Goal: Information Seeking & Learning: Compare options

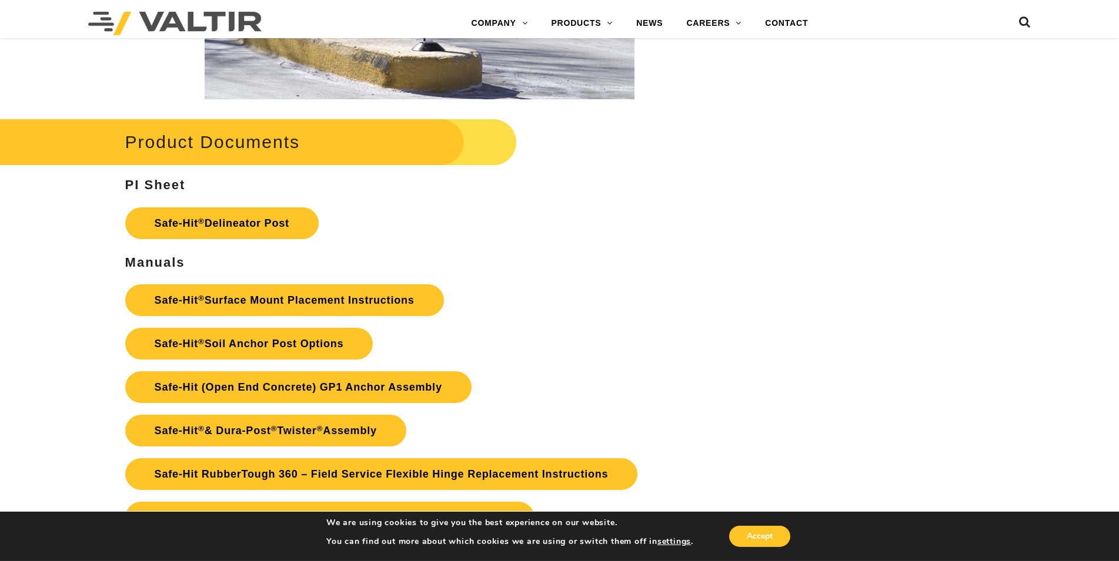
scroll to position [2518, 0]
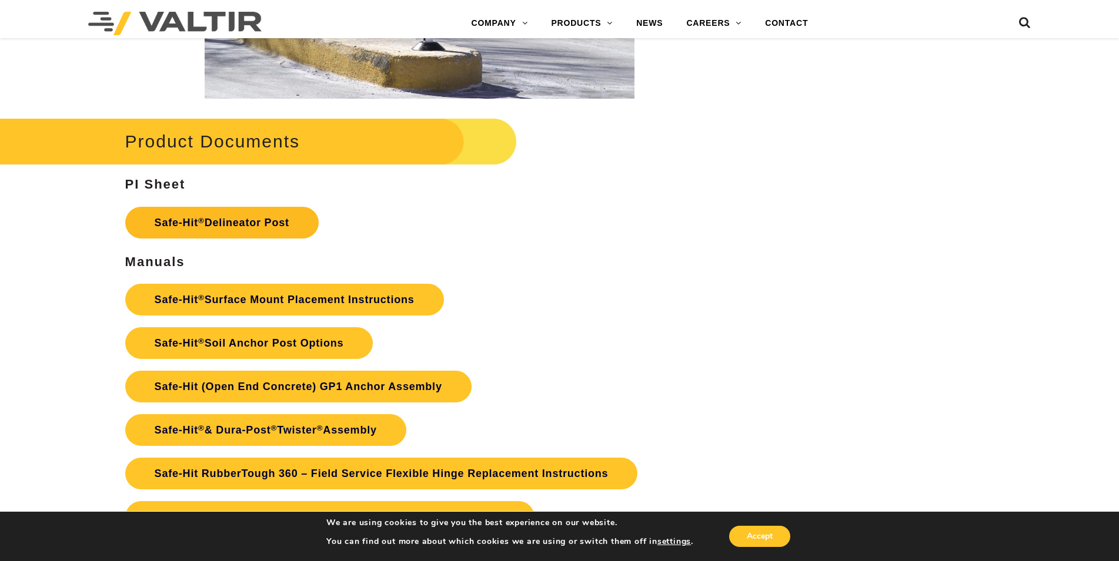
click at [235, 226] on link "Safe-Hit ® Delineator Post" at bounding box center [221, 223] width 193 height 32
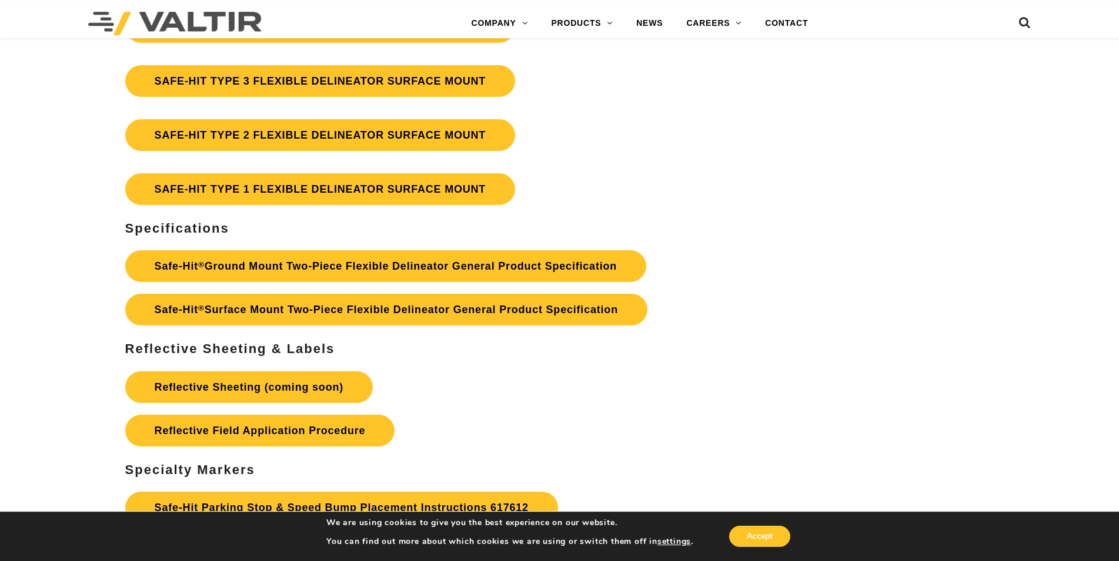
scroll to position [3597, 0]
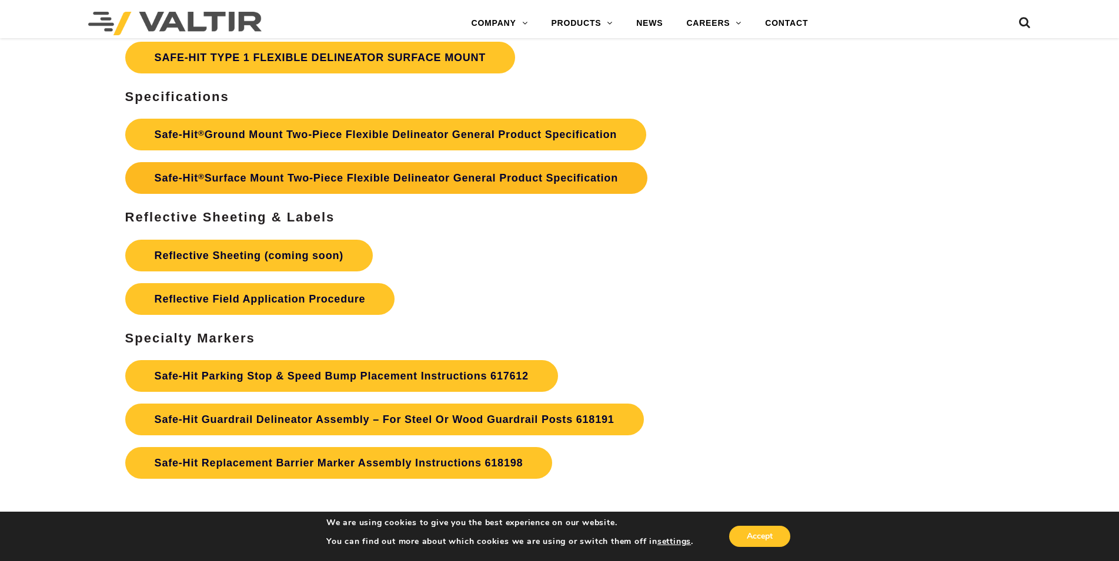
click at [335, 180] on link "Safe-Hit ® Surface Mount Two-Piece Flexible Delineator General Product Specific…" at bounding box center [386, 178] width 522 height 32
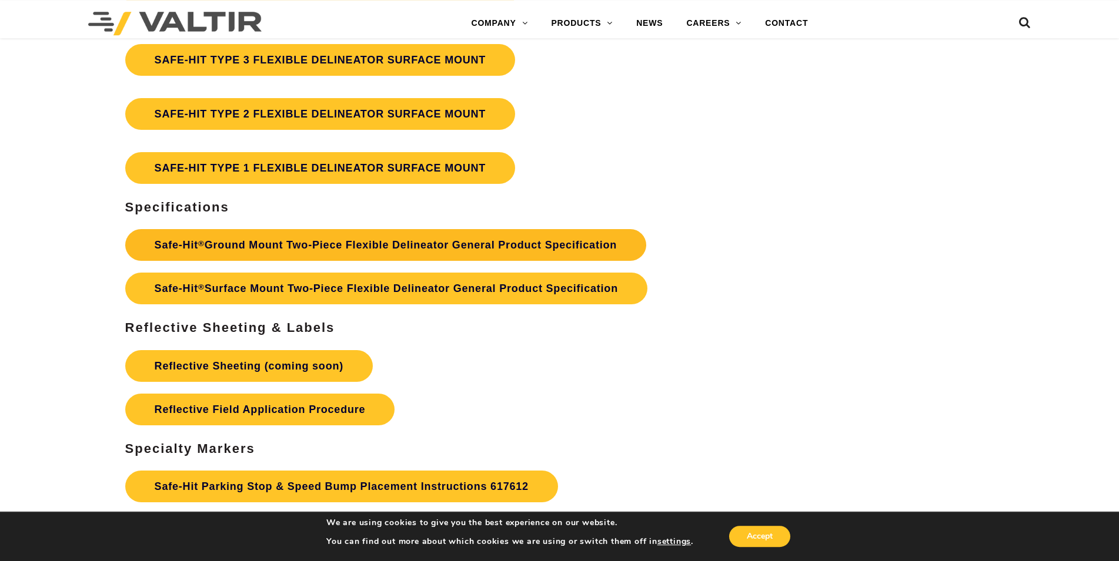
scroll to position [3477, 0]
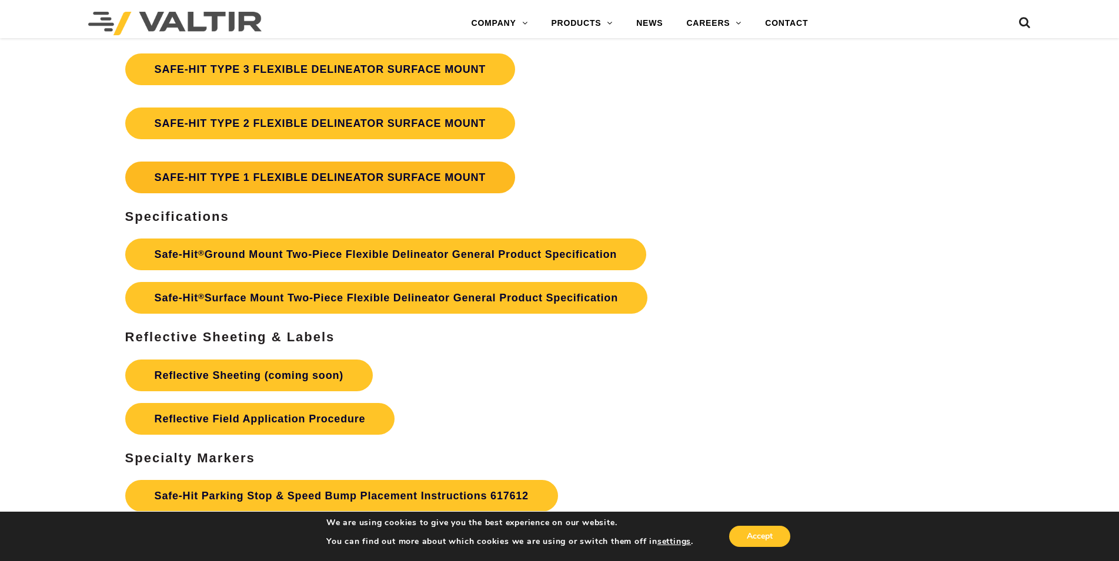
click at [396, 182] on link "SAFE-HIT TYPE 1 FLEXIBLE DELINEATOR SURFACE MOUNT" at bounding box center [320, 178] width 390 height 32
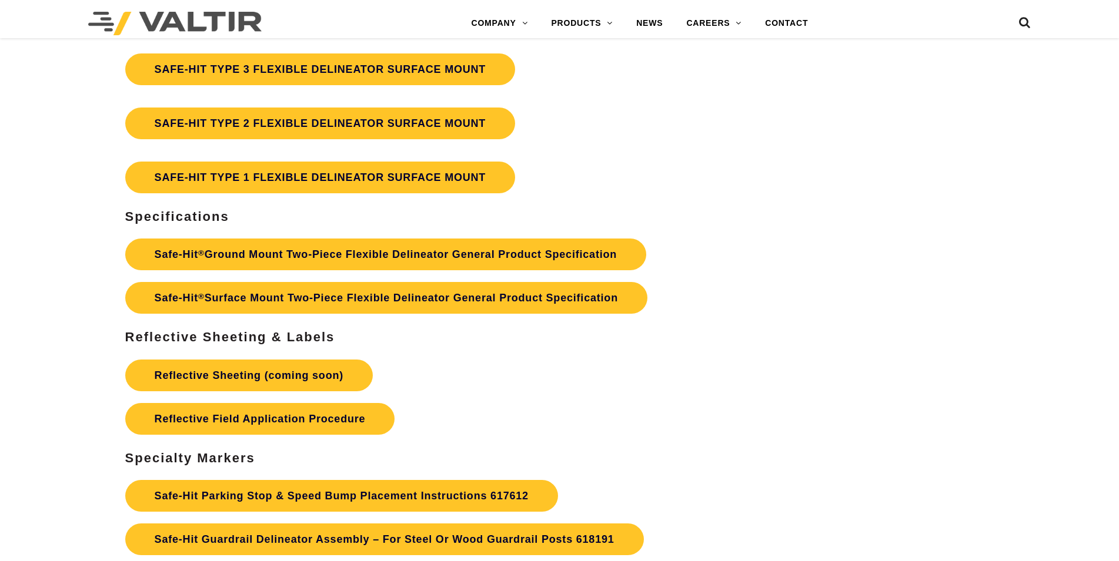
scroll to position [3477, 0]
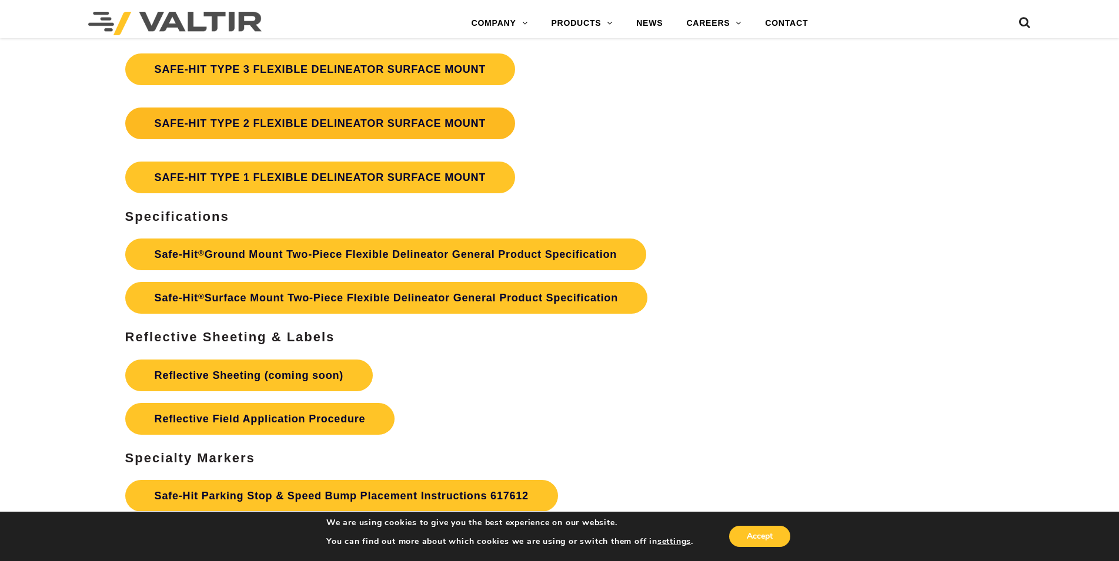
click at [332, 126] on link "SAFE-HIT TYPE 2 FLEXIBLE DELINEATOR SURFACE MOUNT" at bounding box center [320, 124] width 390 height 32
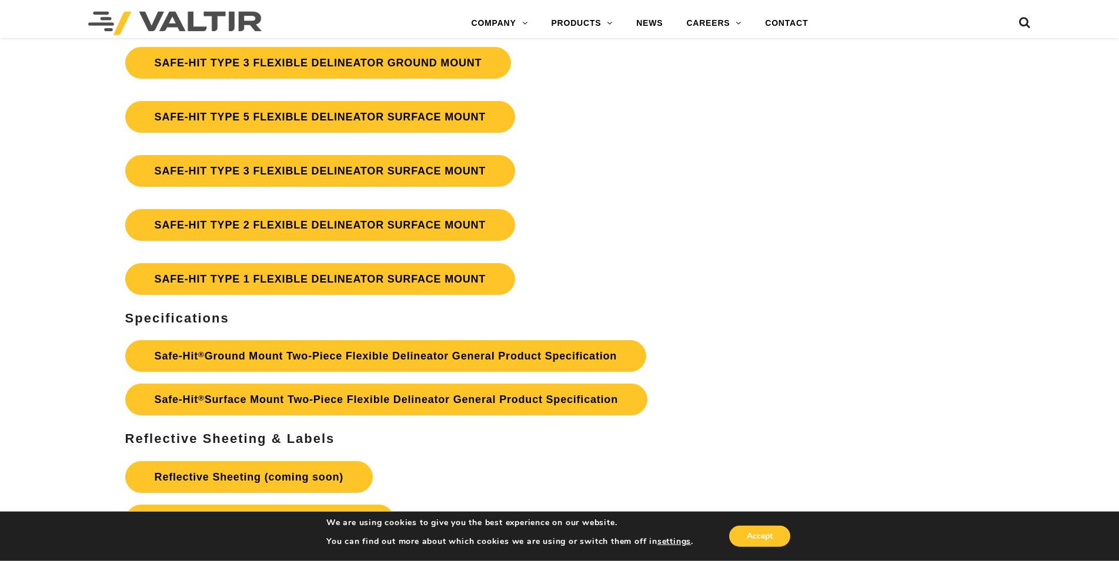
scroll to position [3358, 0]
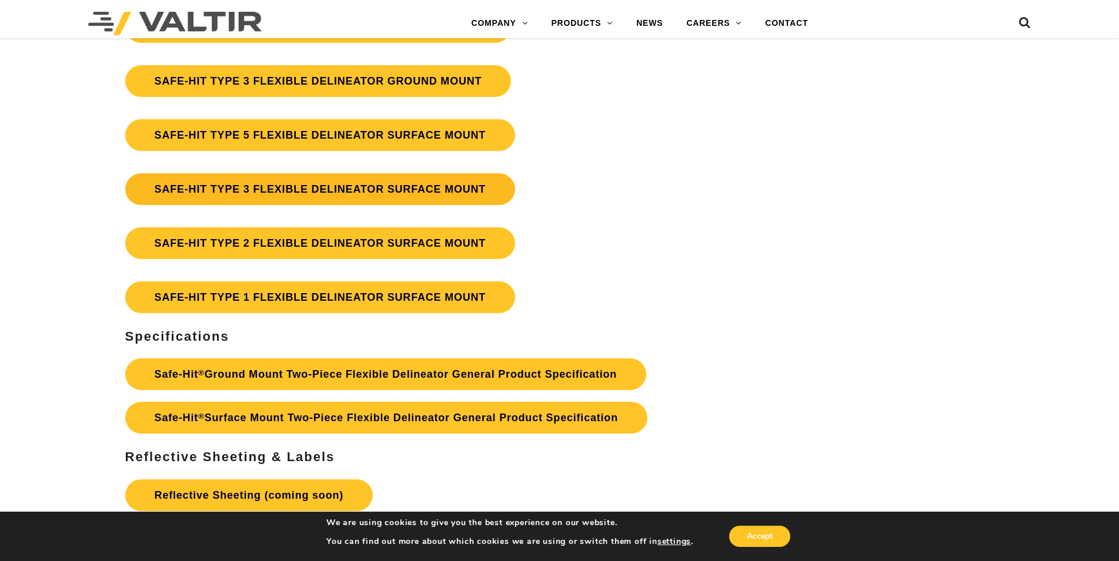
click at [318, 193] on link "SAFE-HIT TYPE 3 FLEXIBLE DELINEATOR SURFACE MOUNT" at bounding box center [320, 189] width 390 height 32
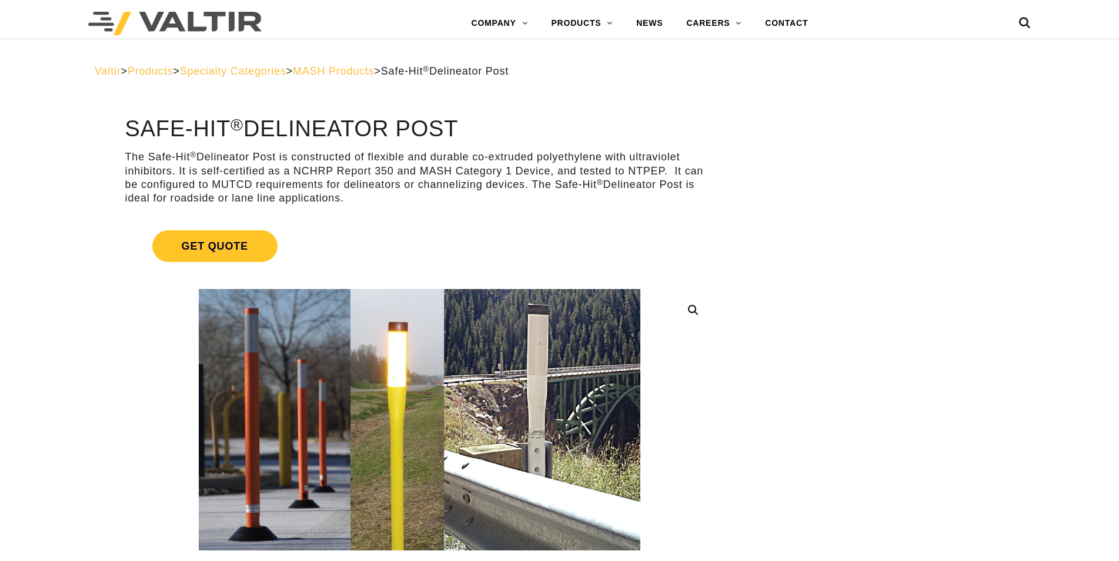
scroll to position [3358, 0]
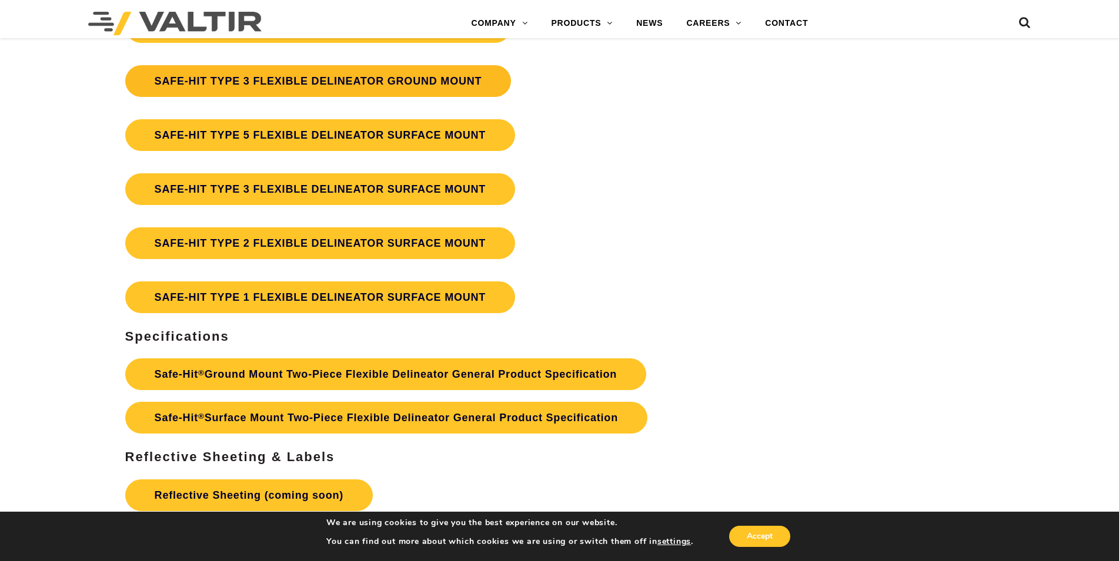
click at [329, 88] on link "SAFE-HIT TYPE 3 FLEXIBLE DELINEATOR GROUND MOUNT" at bounding box center [318, 81] width 386 height 32
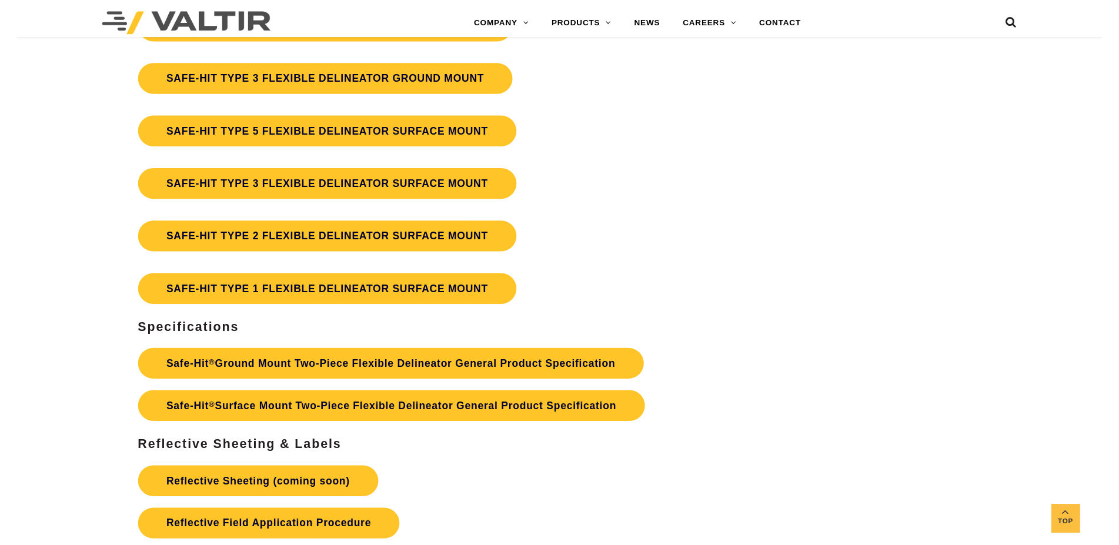
scroll to position [3238, 0]
